Goal: Task Accomplishment & Management: Use online tool/utility

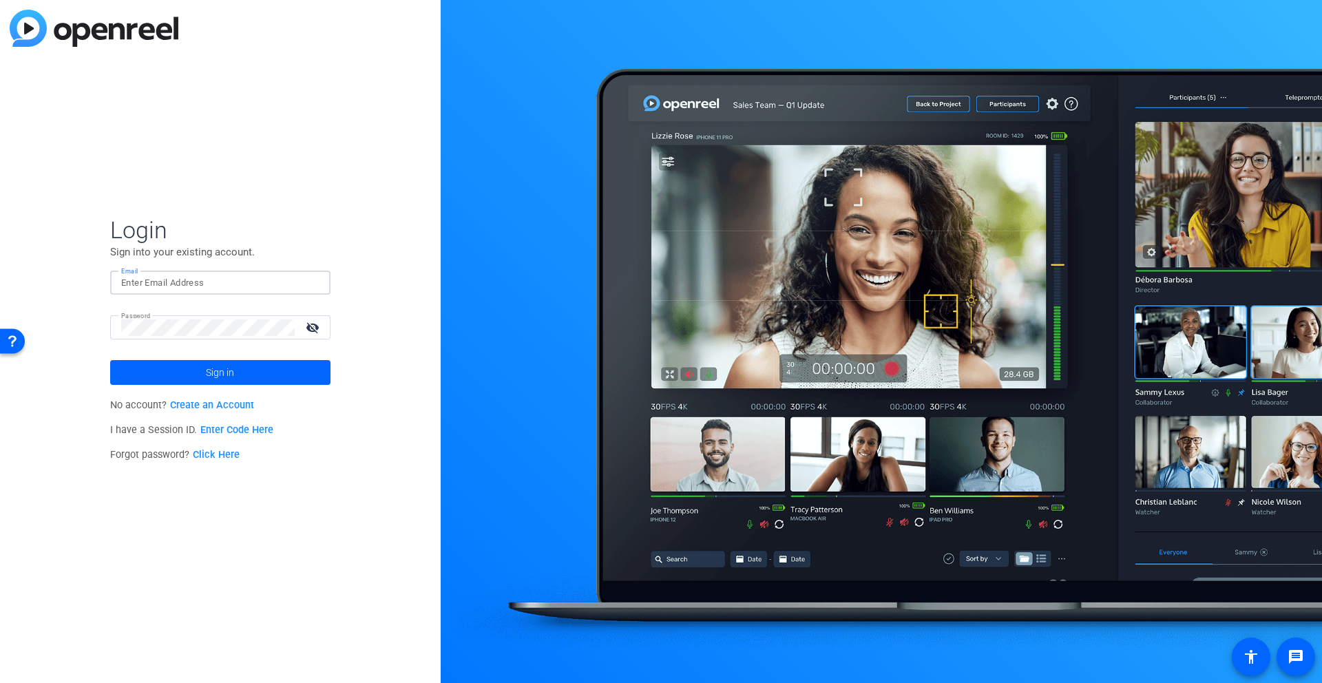
type input "christopher.schwedtmann@crh.com"
click at [114, 326] on div "Password visibility_off" at bounding box center [220, 327] width 220 height 24
click at [198, 368] on span at bounding box center [220, 372] width 220 height 33
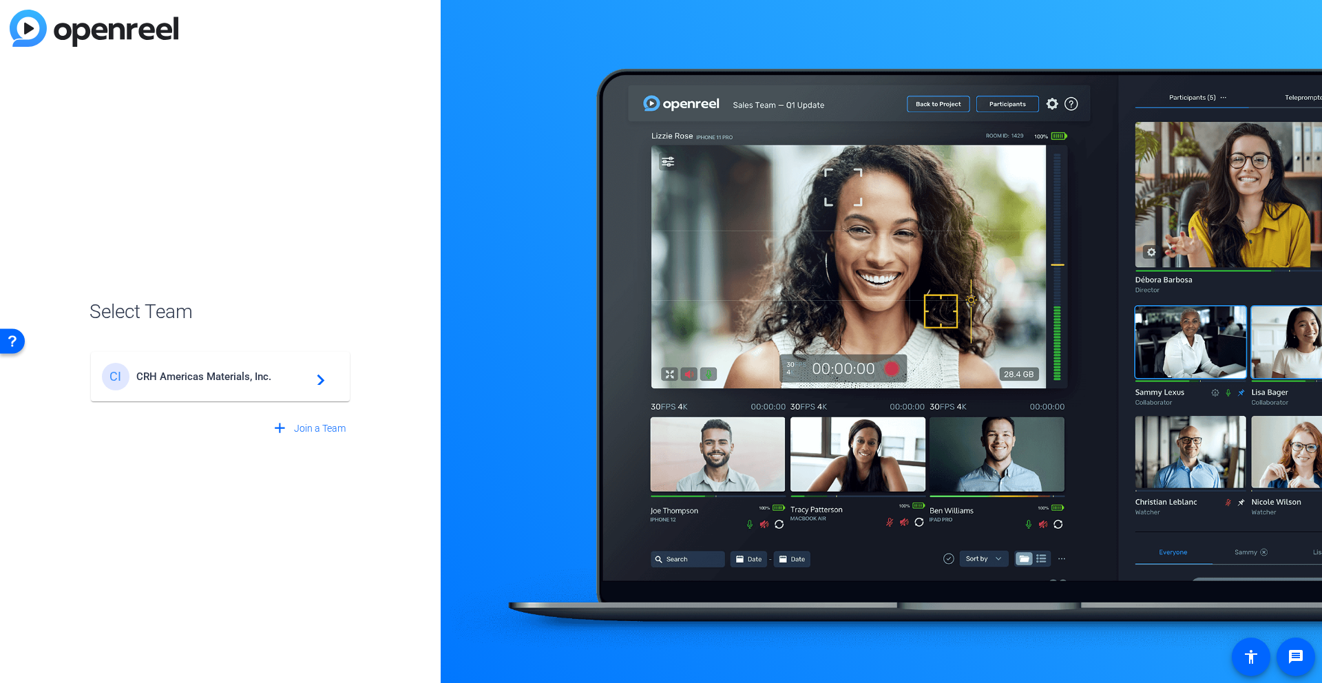
click at [229, 374] on span "CRH Americas Materials, Inc." at bounding box center [222, 376] width 172 height 12
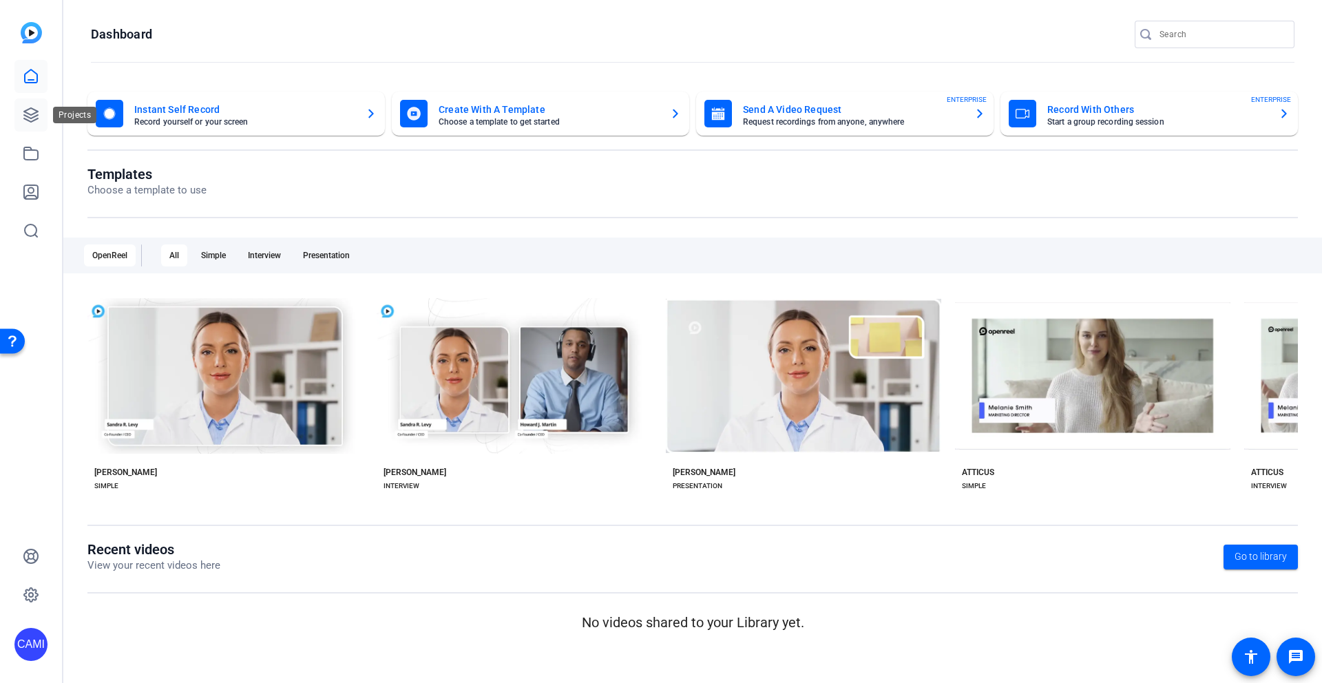
click at [32, 112] on icon at bounding box center [31, 115] width 17 height 17
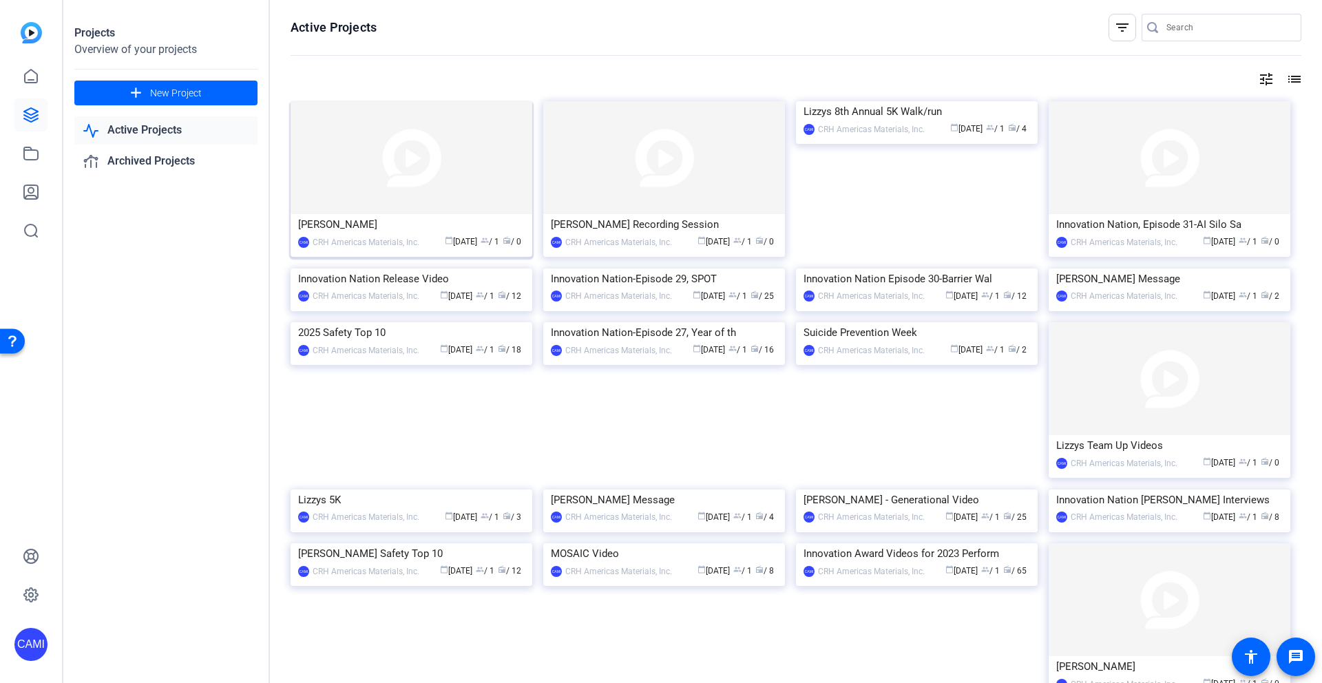
click at [464, 178] on img at bounding box center [411, 157] width 242 height 113
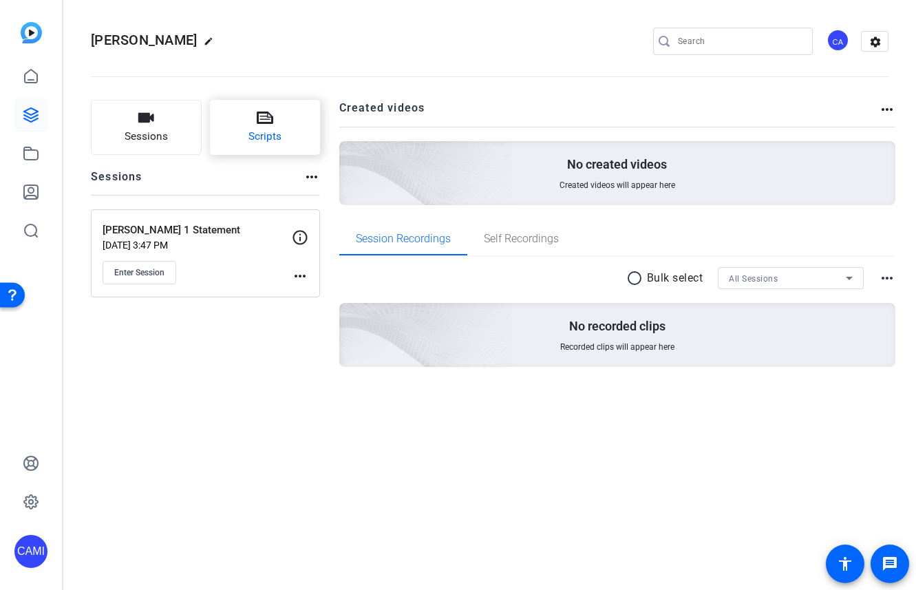
click at [266, 122] on icon at bounding box center [265, 118] width 17 height 12
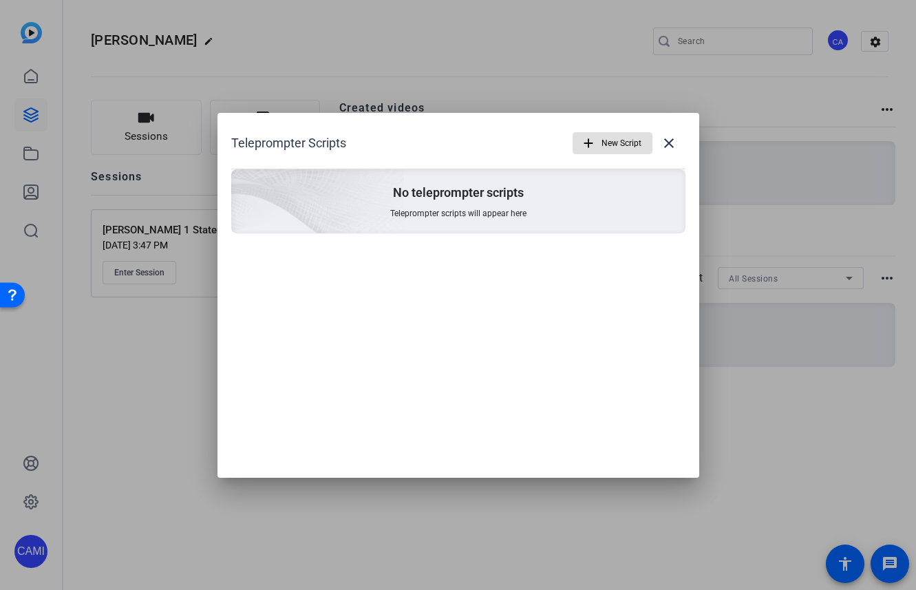
click at [587, 141] on mat-icon "add" at bounding box center [588, 143] width 15 height 15
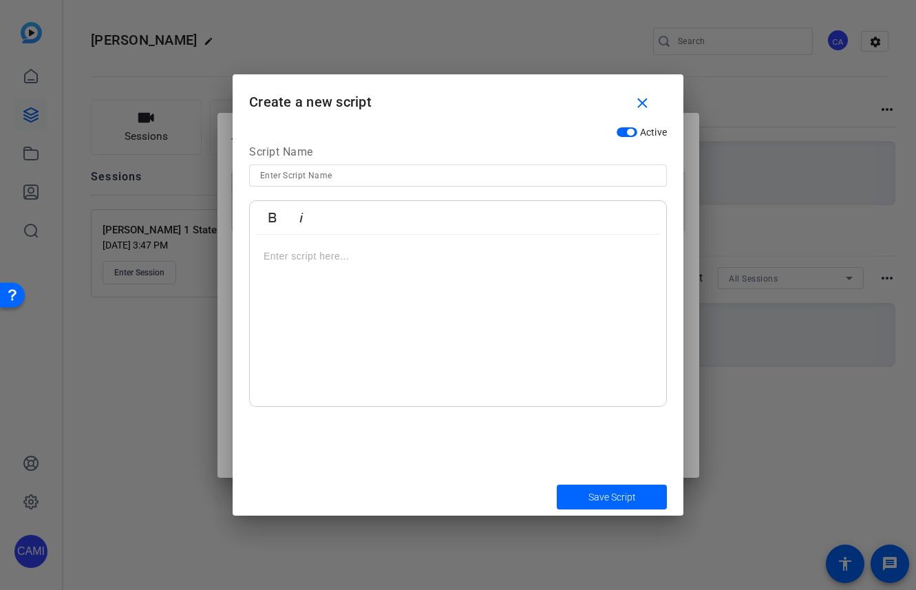
click at [381, 176] on input at bounding box center [458, 175] width 396 height 17
type input "[PERSON_NAME] Message"
click at [308, 246] on div at bounding box center [458, 321] width 416 height 172
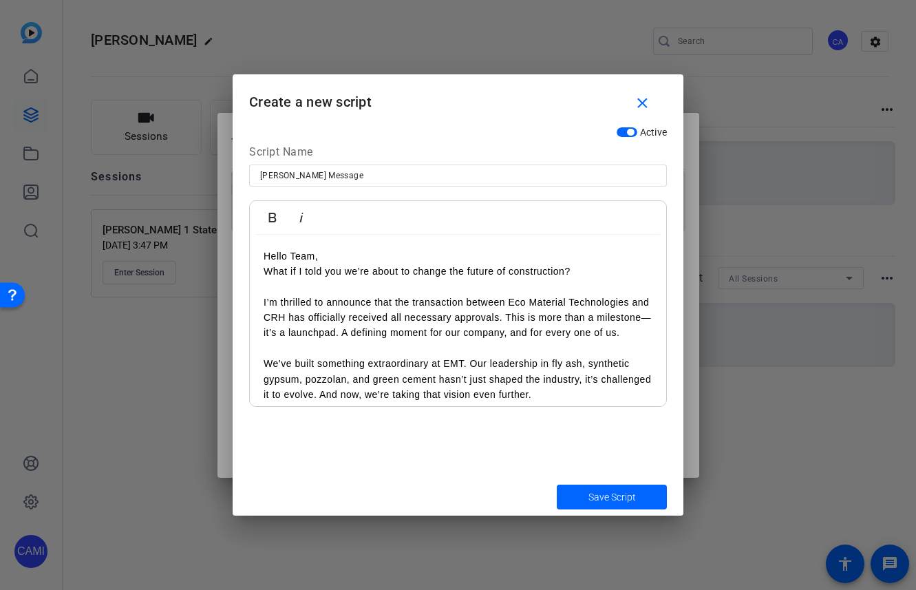
drag, startPoint x: 263, startPoint y: 299, endPoint x: 328, endPoint y: 278, distance: 68.1
click at [264, 299] on p "I’m thrilled to announce that the transaction between Eco Material Technologies…" at bounding box center [458, 318] width 389 height 46
click at [344, 254] on p "Hello Team," at bounding box center [458, 255] width 389 height 15
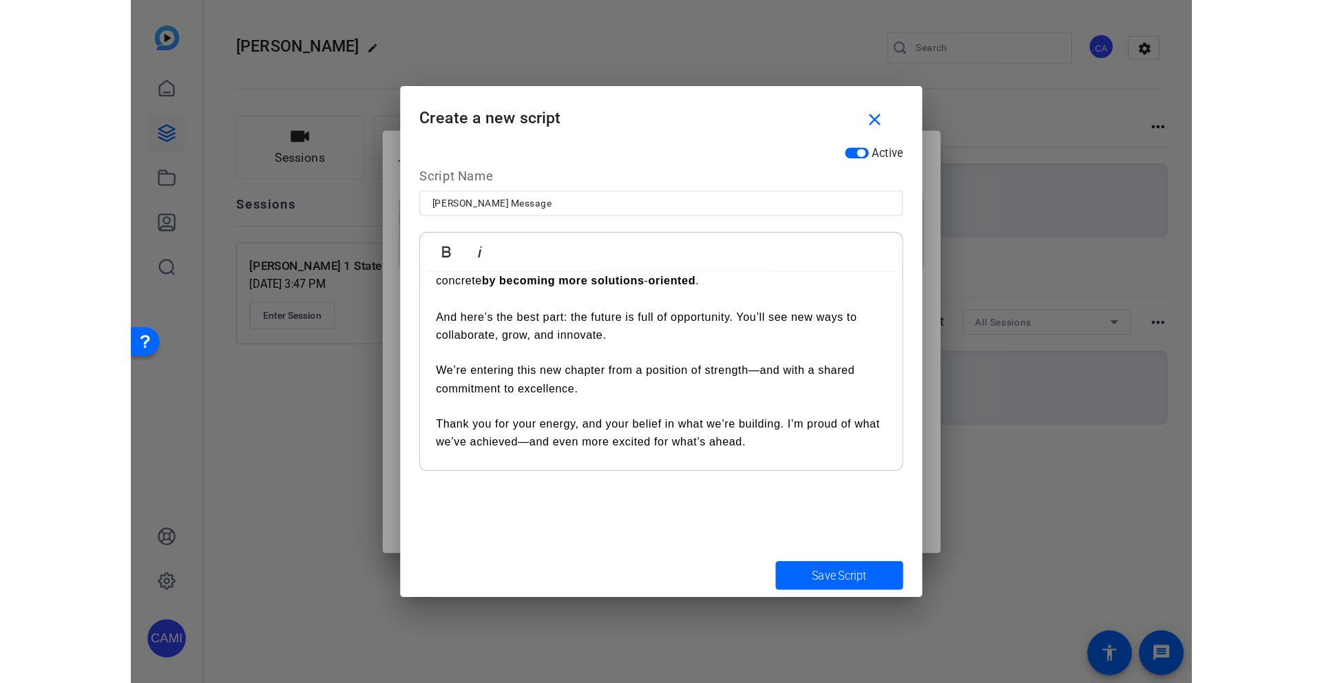
scroll to position [272, 0]
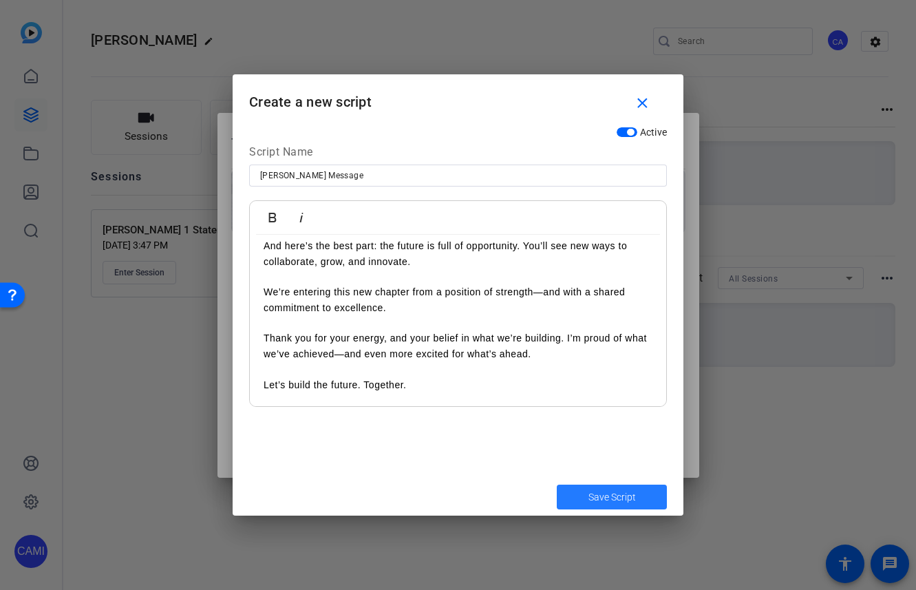
click at [611, 494] on span "Save Script" at bounding box center [612, 497] width 47 height 14
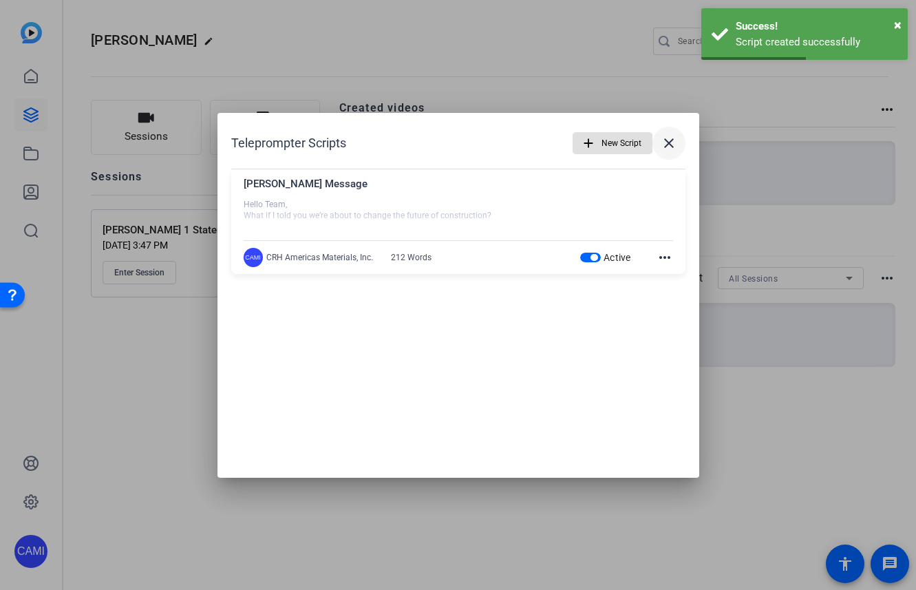
click at [671, 143] on mat-icon "close" at bounding box center [669, 143] width 17 height 17
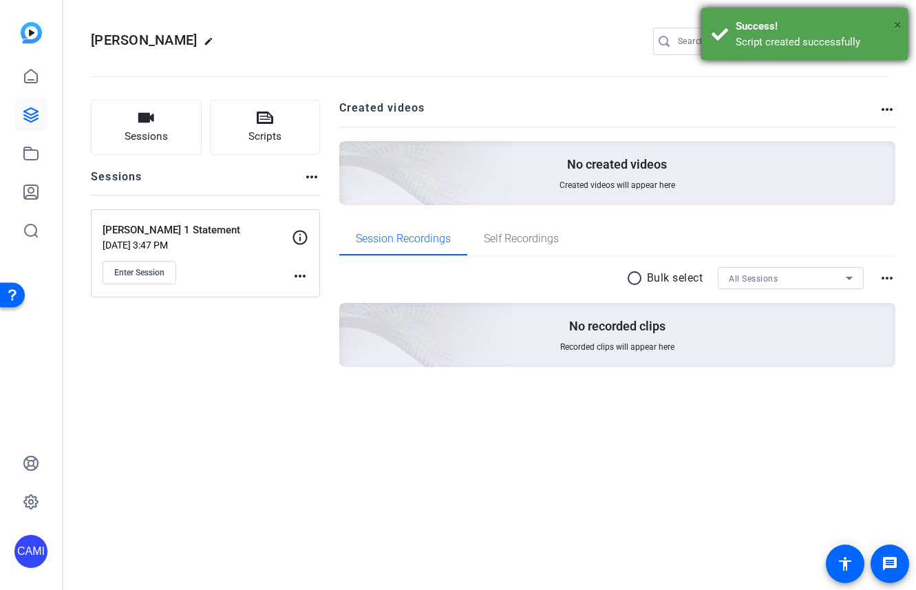
click at [899, 23] on span "×" at bounding box center [898, 25] width 8 height 17
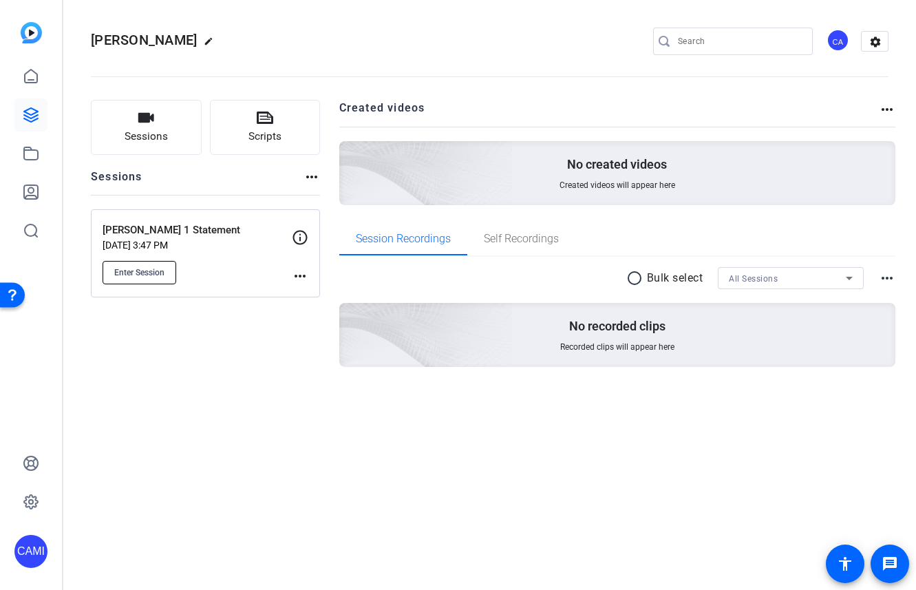
click at [156, 273] on span "Enter Session" at bounding box center [139, 272] width 50 height 11
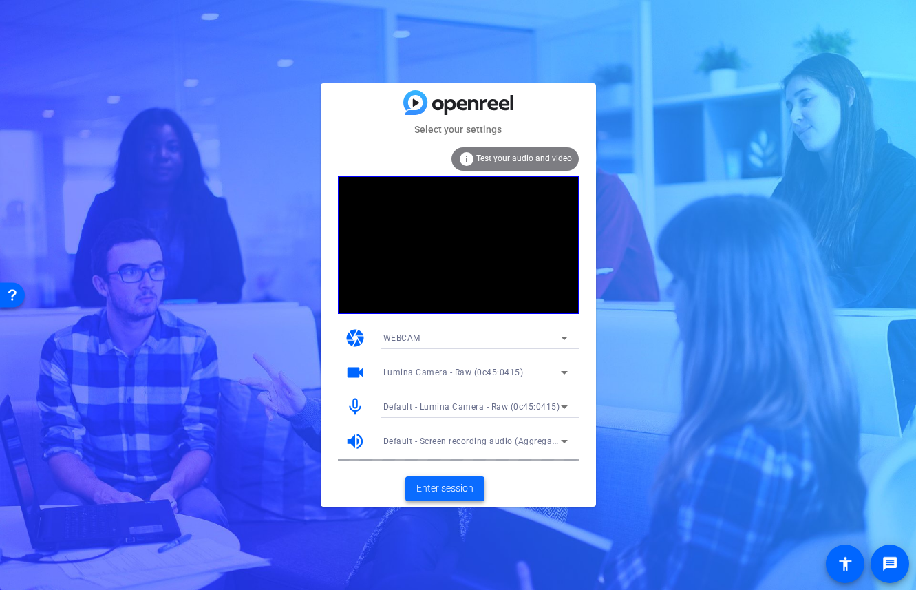
click at [438, 491] on span "Enter session" at bounding box center [444, 488] width 57 height 14
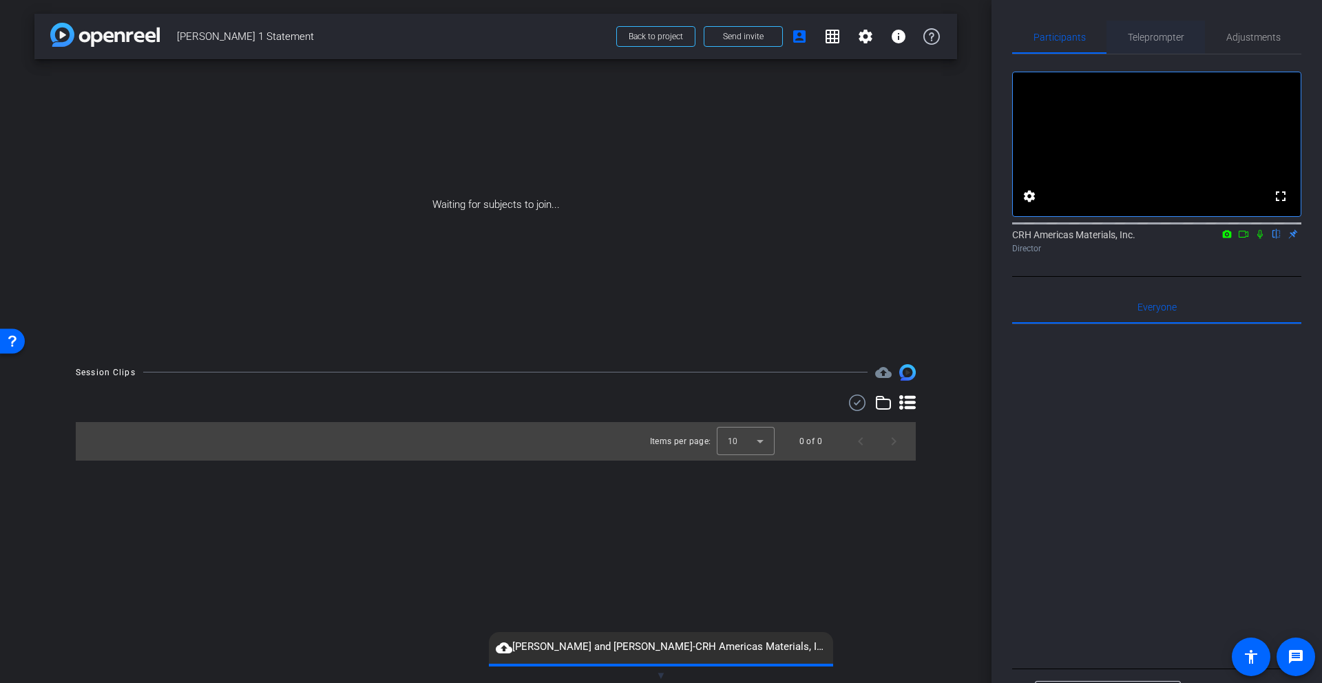
click at [916, 39] on span "Teleprompter" at bounding box center [1156, 37] width 56 height 10
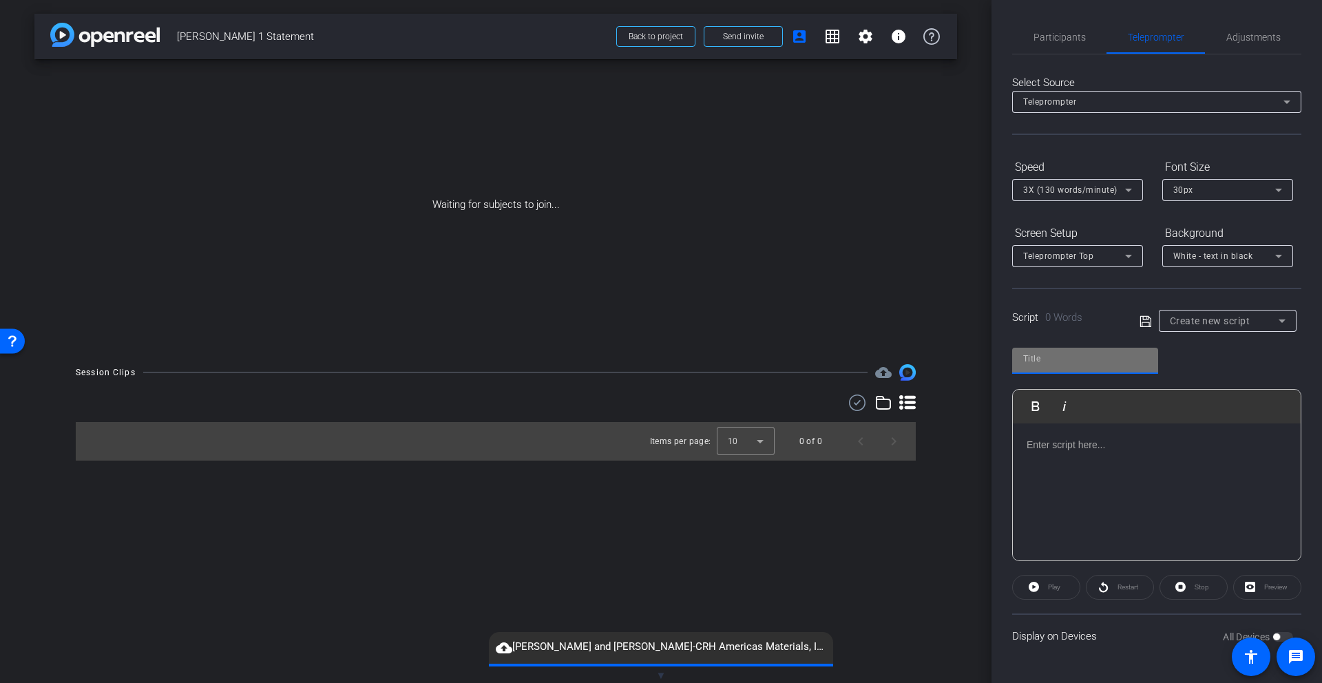
click at [916, 360] on input "text" at bounding box center [1085, 358] width 124 height 17
click at [916, 324] on span "Create new script" at bounding box center [1210, 320] width 81 height 11
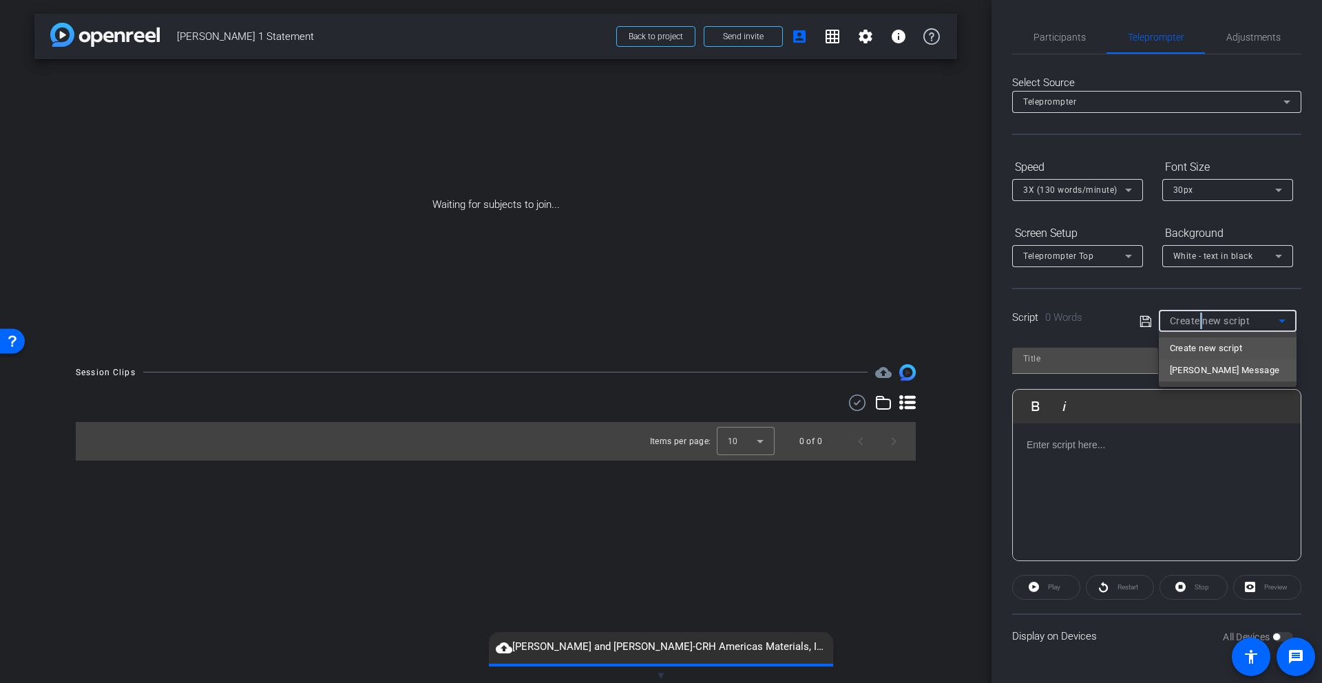
click at [916, 372] on span "[PERSON_NAME] Message" at bounding box center [1225, 370] width 110 height 17
type input "[PERSON_NAME] Message"
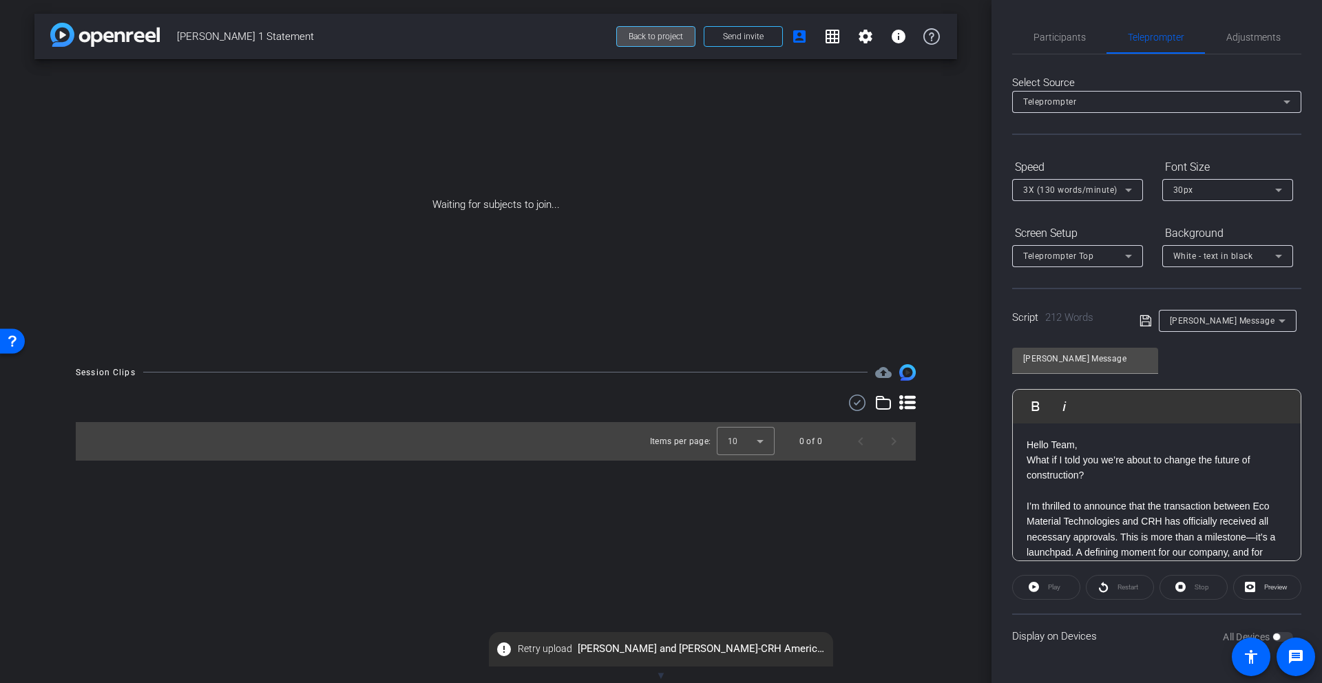
click at [646, 39] on span "Back to project" at bounding box center [655, 37] width 54 height 10
